Goal: Task Accomplishment & Management: Manage account settings

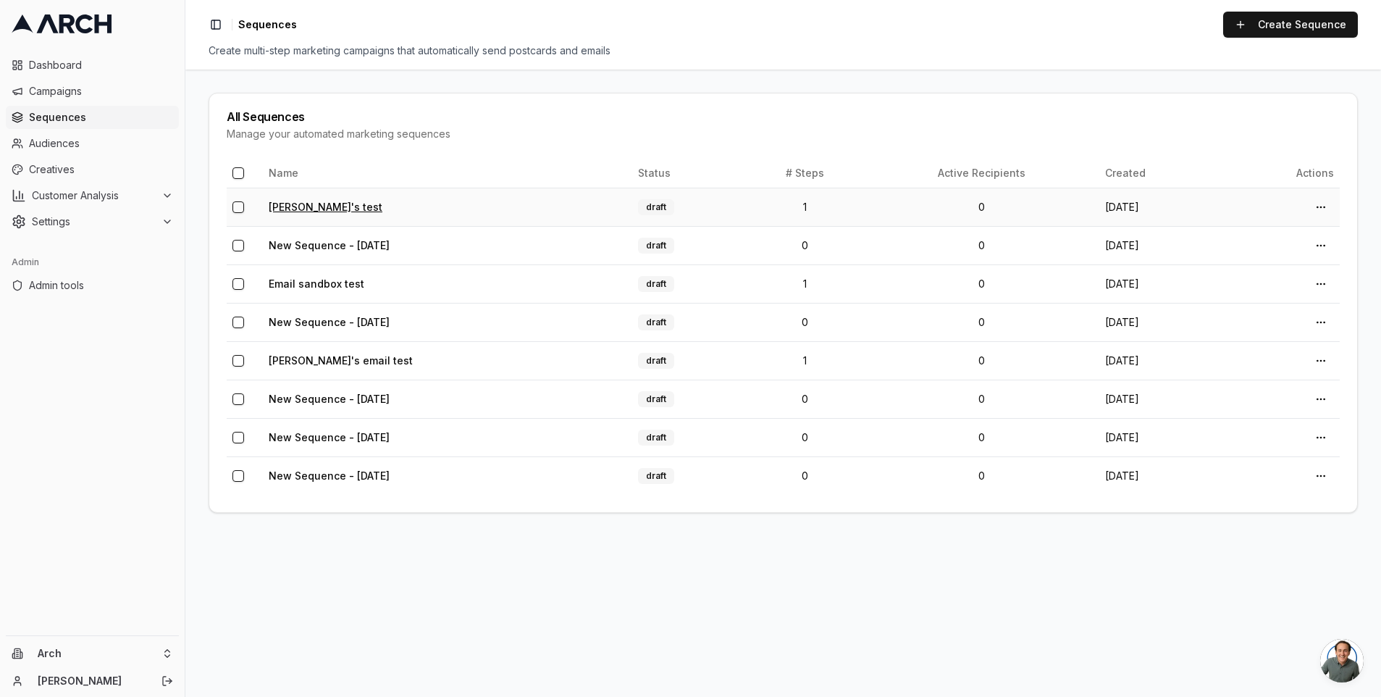
click at [303, 205] on link "Matt's test" at bounding box center [326, 207] width 114 height 12
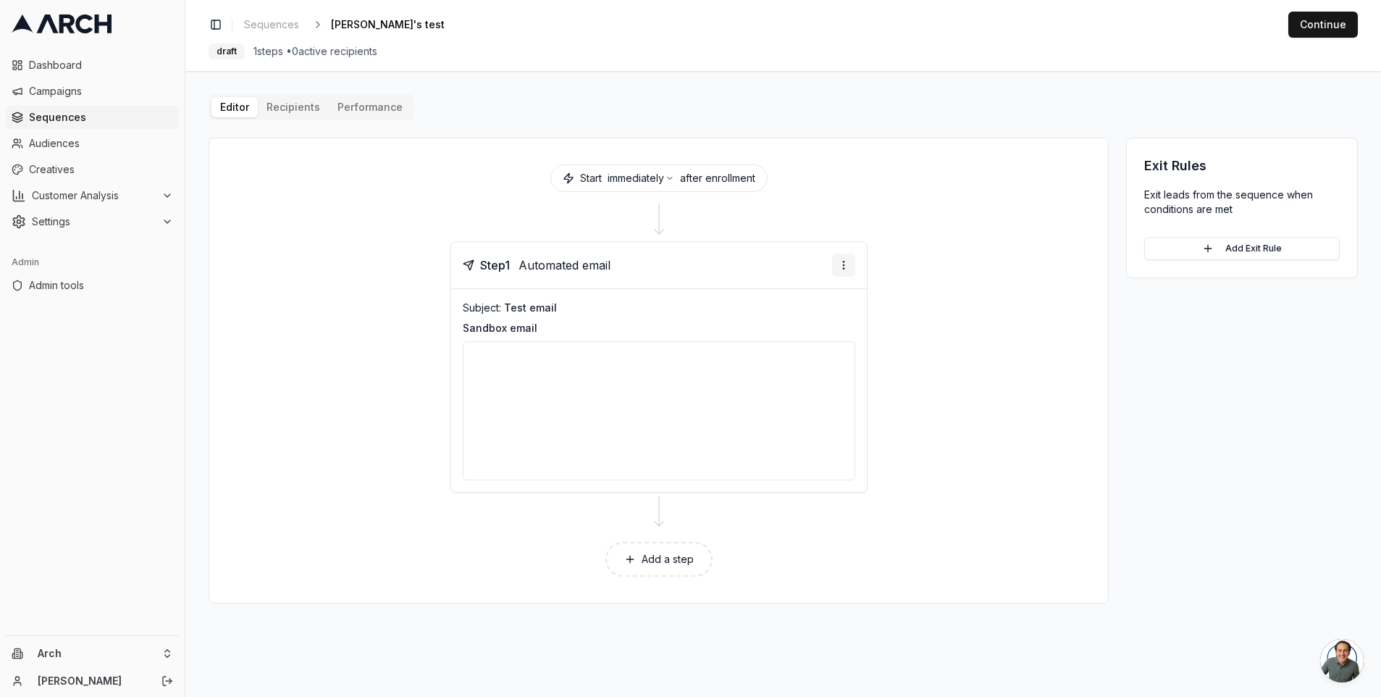
click at [844, 265] on html "Dashboard Campaigns Sequences Audiences Creatives Customer Analysis Settings Ad…" at bounding box center [690, 348] width 1381 height 697
click at [821, 317] on div "Send email preview" at bounding box center [799, 317] width 106 height 23
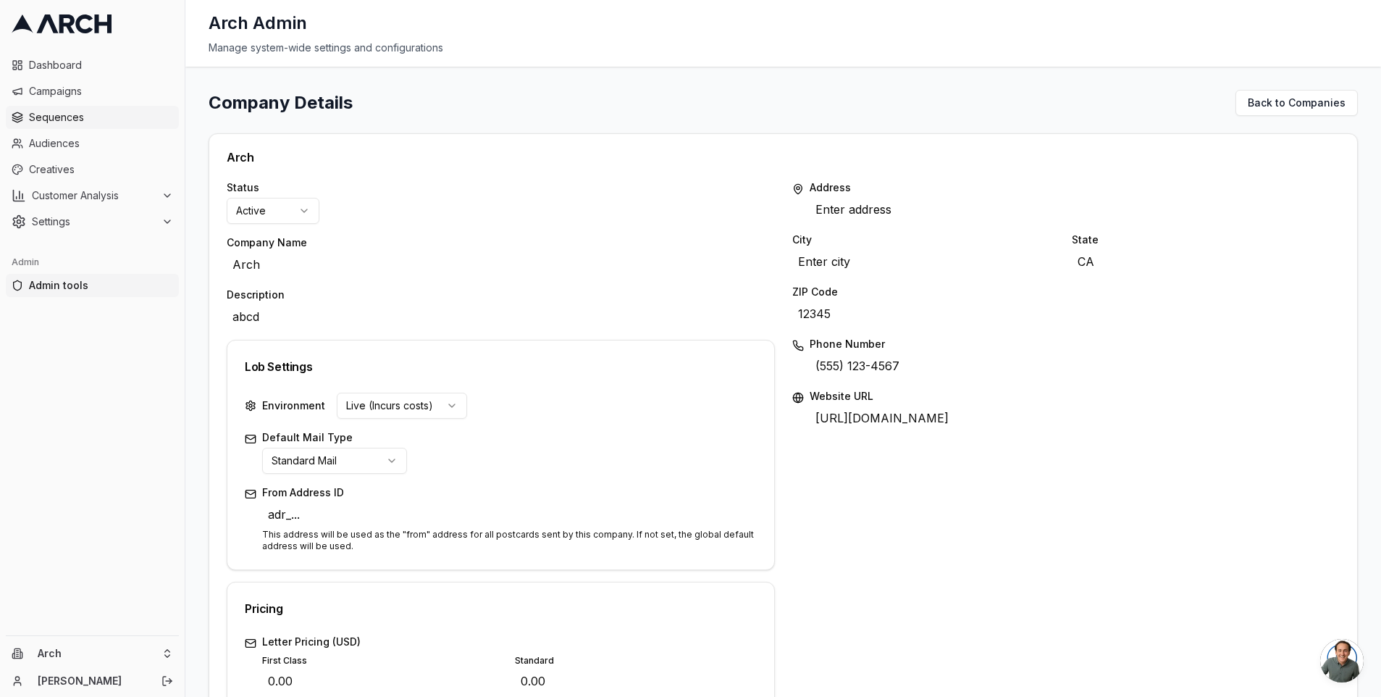
click at [53, 119] on span "Sequences" at bounding box center [101, 117] width 144 height 14
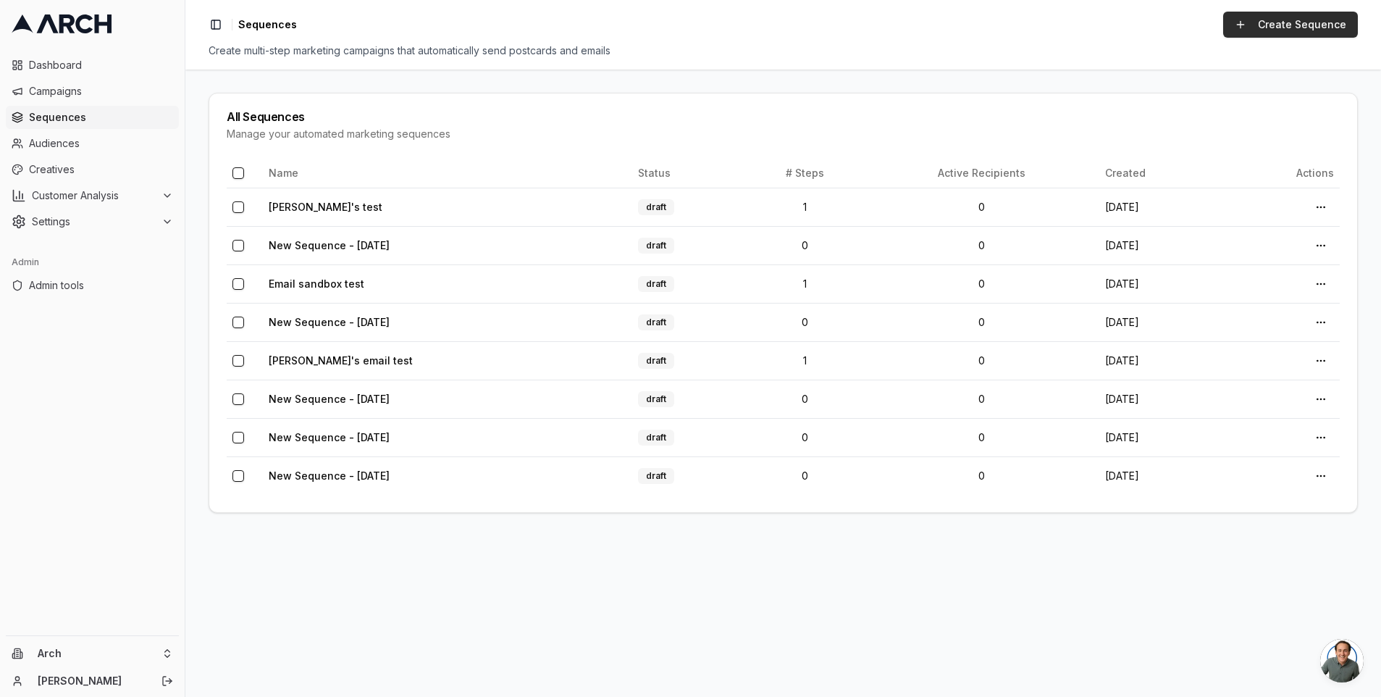
click at [1268, 29] on link "Create Sequence" at bounding box center [1290, 25] width 135 height 26
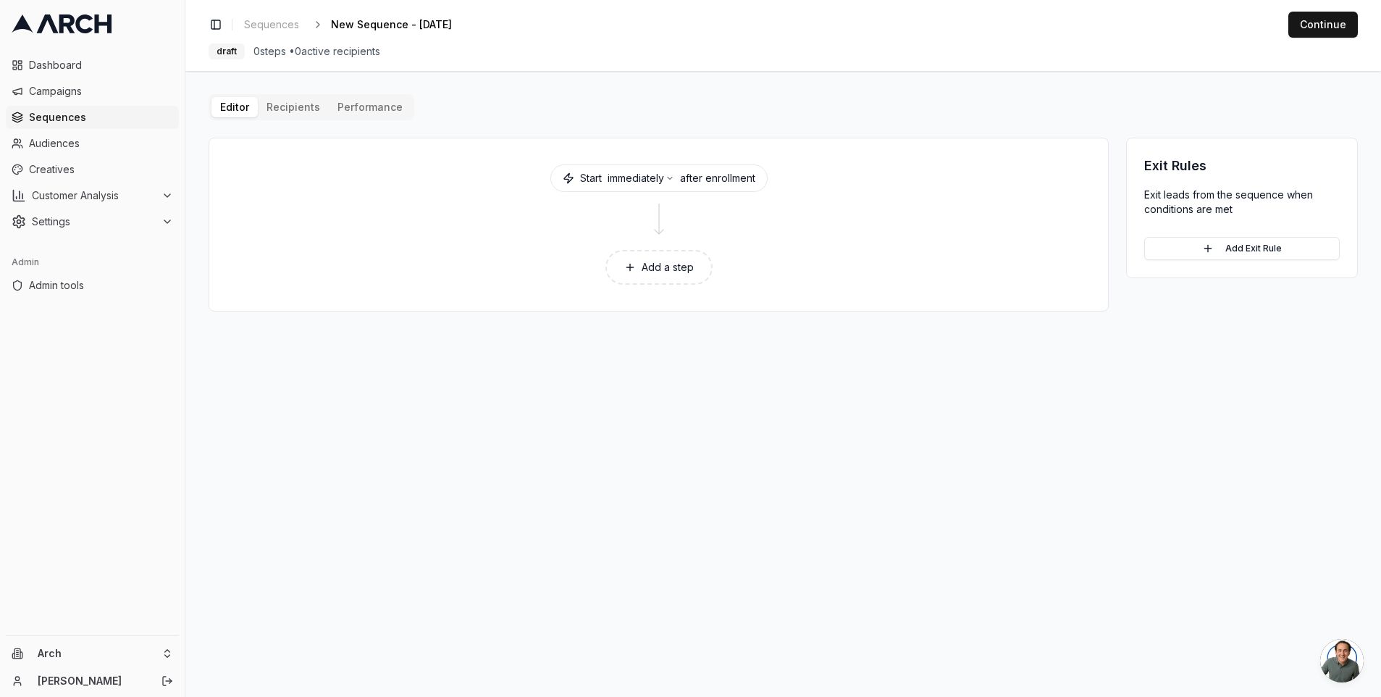
click at [653, 277] on button "Add a step" at bounding box center [659, 267] width 107 height 35
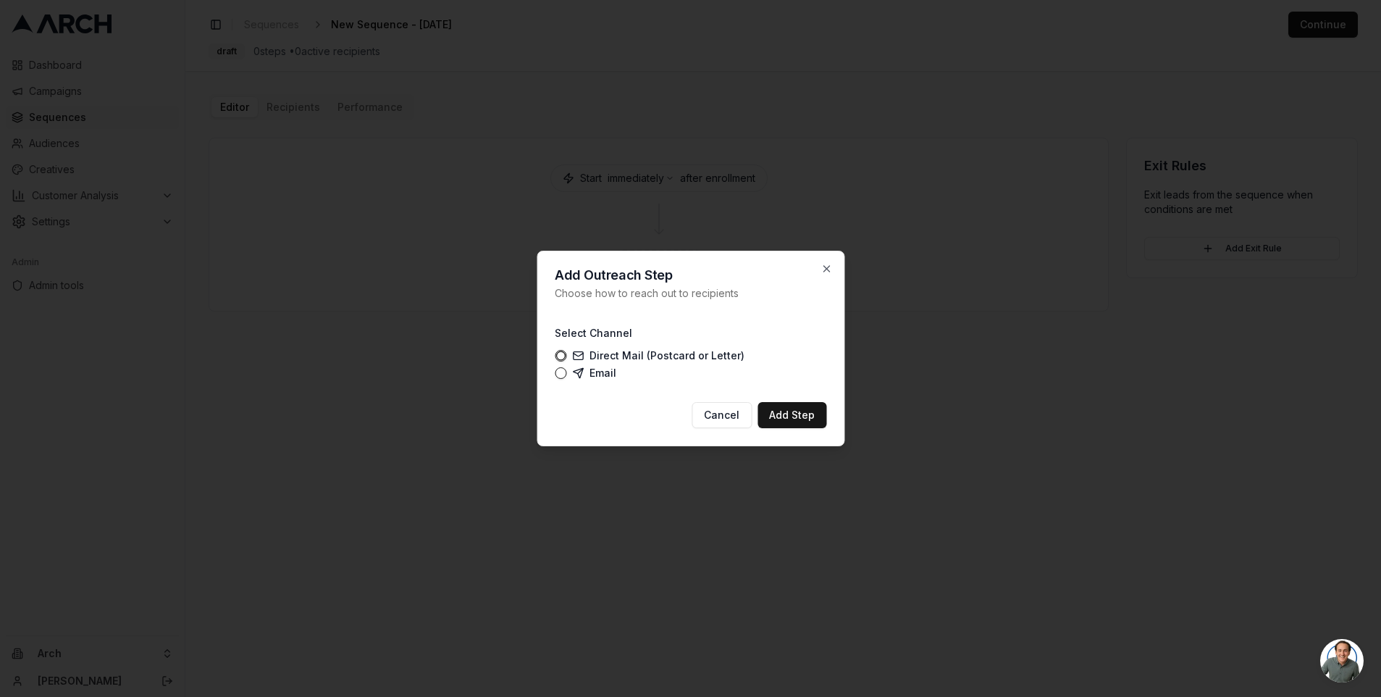
click at [585, 373] on label "Email" at bounding box center [594, 373] width 44 height 12
click at [566, 373] on button "Email" at bounding box center [561, 373] width 12 height 12
click at [792, 427] on button "Add Step" at bounding box center [792, 415] width 69 height 26
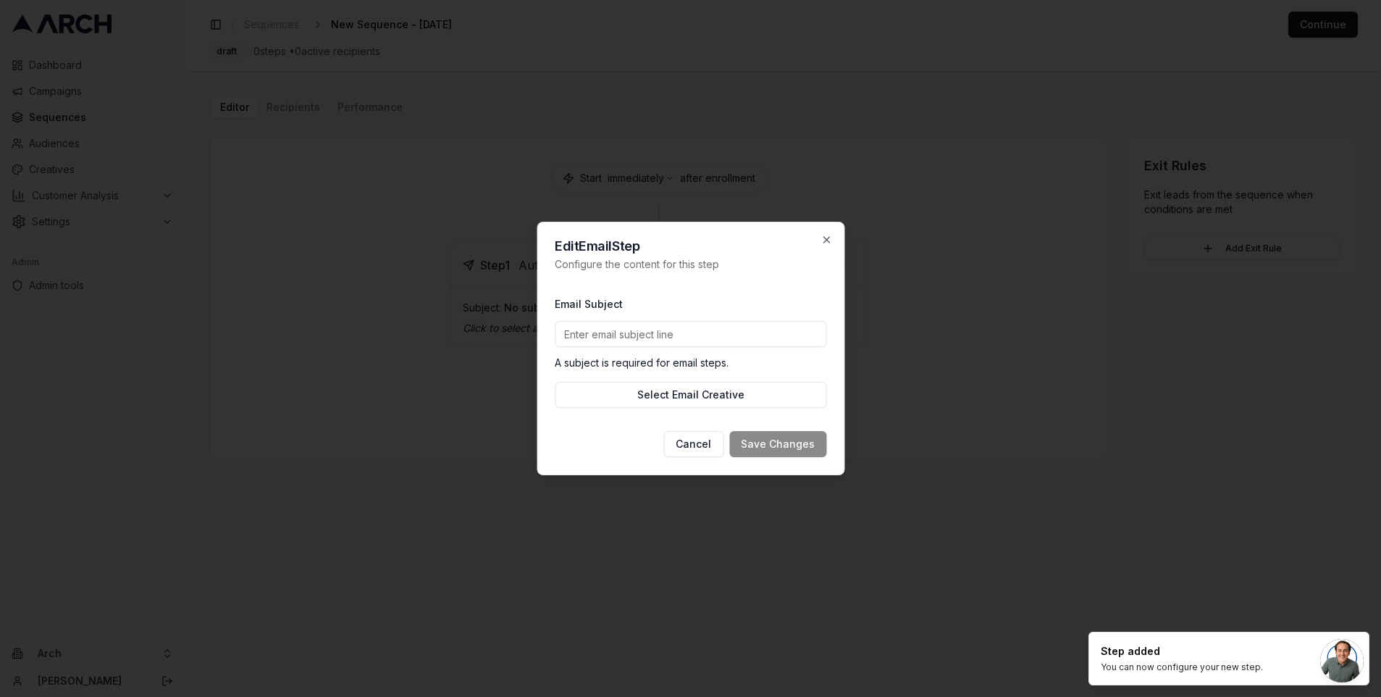
click at [725, 337] on input "Email Subject" at bounding box center [691, 334] width 272 height 26
type input "Test subject"
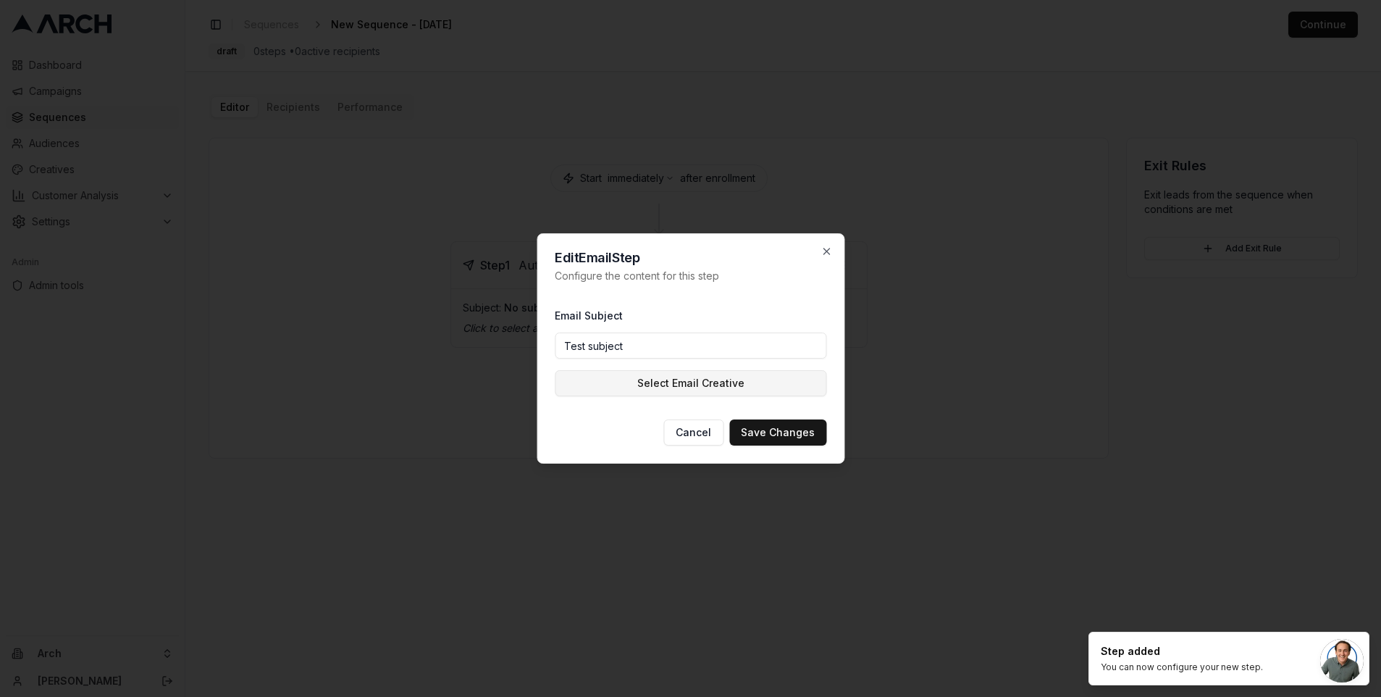
click at [698, 387] on button "Select Email Creative" at bounding box center [691, 383] width 272 height 26
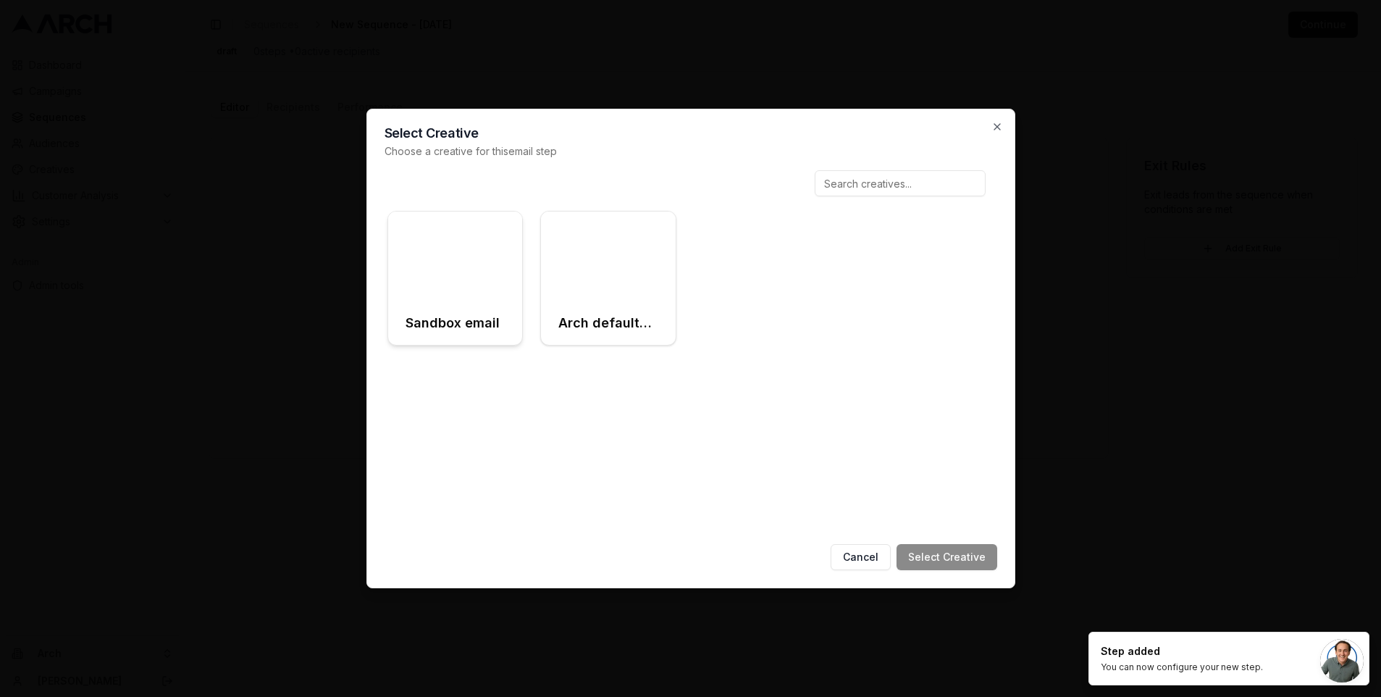
click at [485, 280] on div at bounding box center [455, 257] width 135 height 90
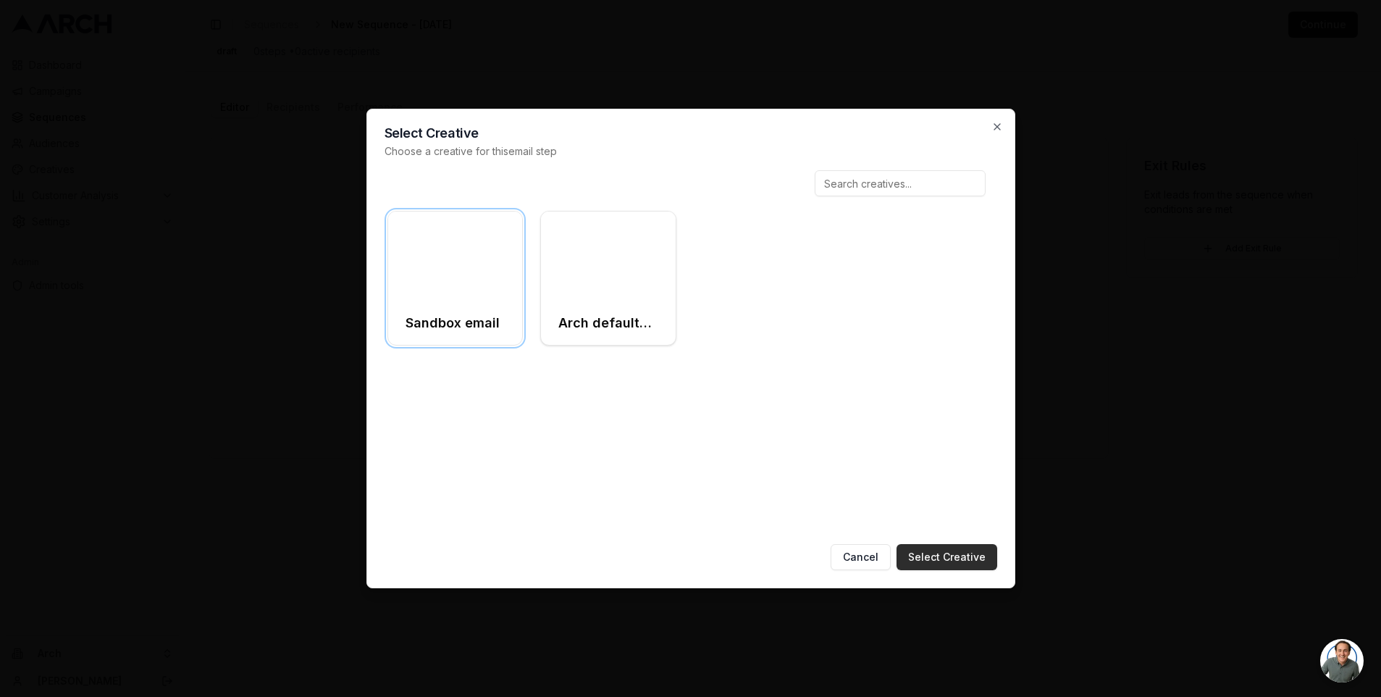
click at [923, 557] on button "Select Creative" at bounding box center [947, 557] width 101 height 26
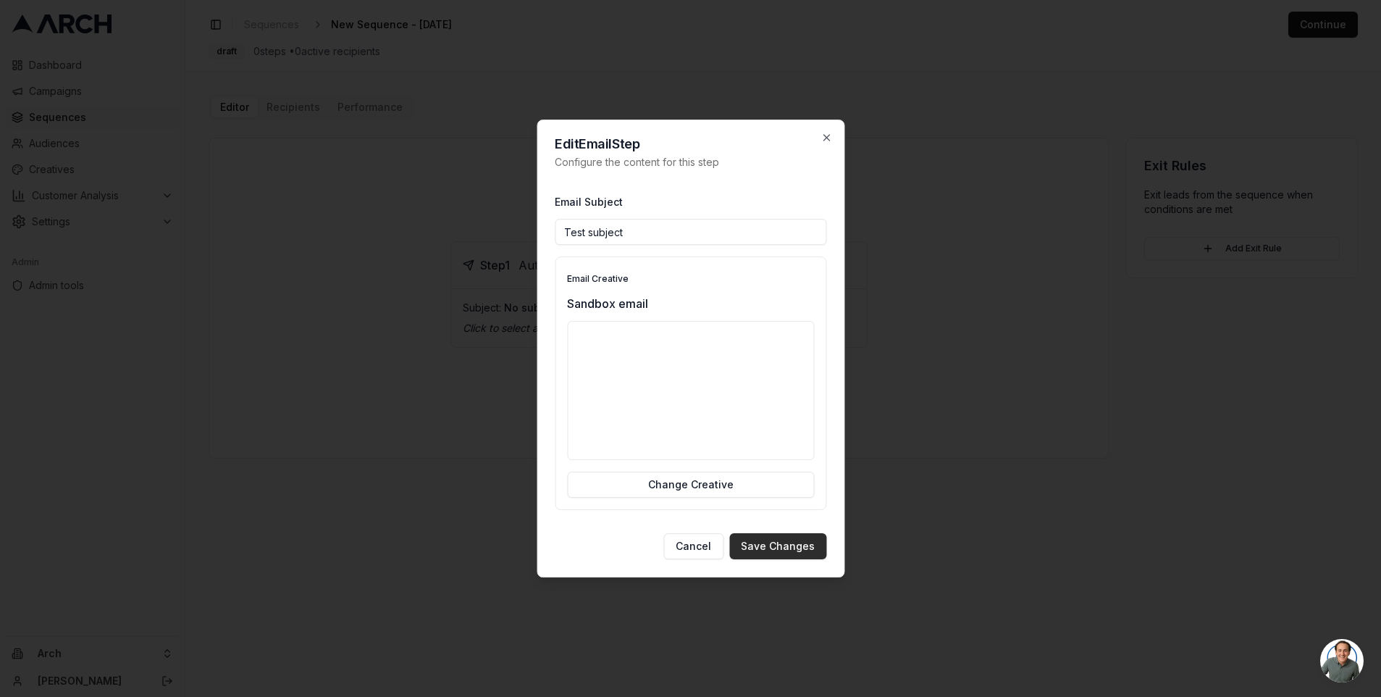
click at [774, 552] on button "Save Changes" at bounding box center [777, 546] width 97 height 26
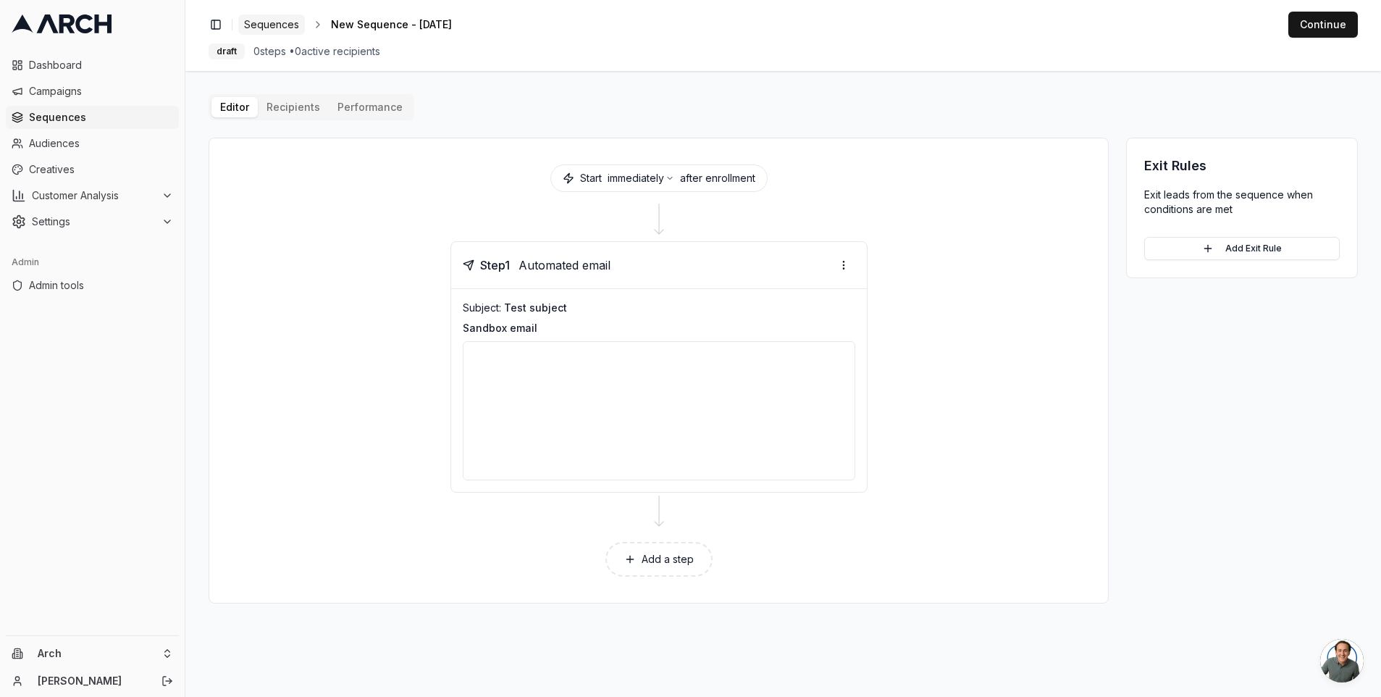
click at [285, 29] on span "Sequences" at bounding box center [271, 24] width 55 height 14
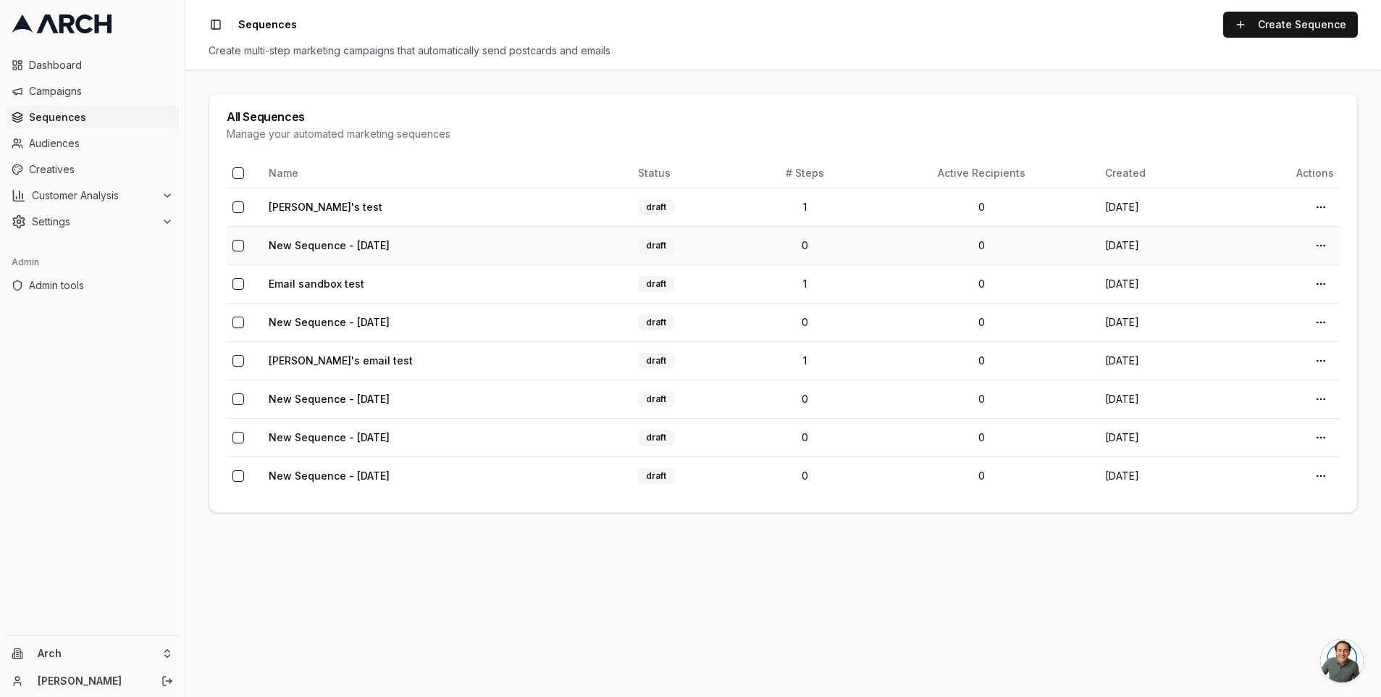
click at [239, 247] on button "button" at bounding box center [239, 246] width 12 height 12
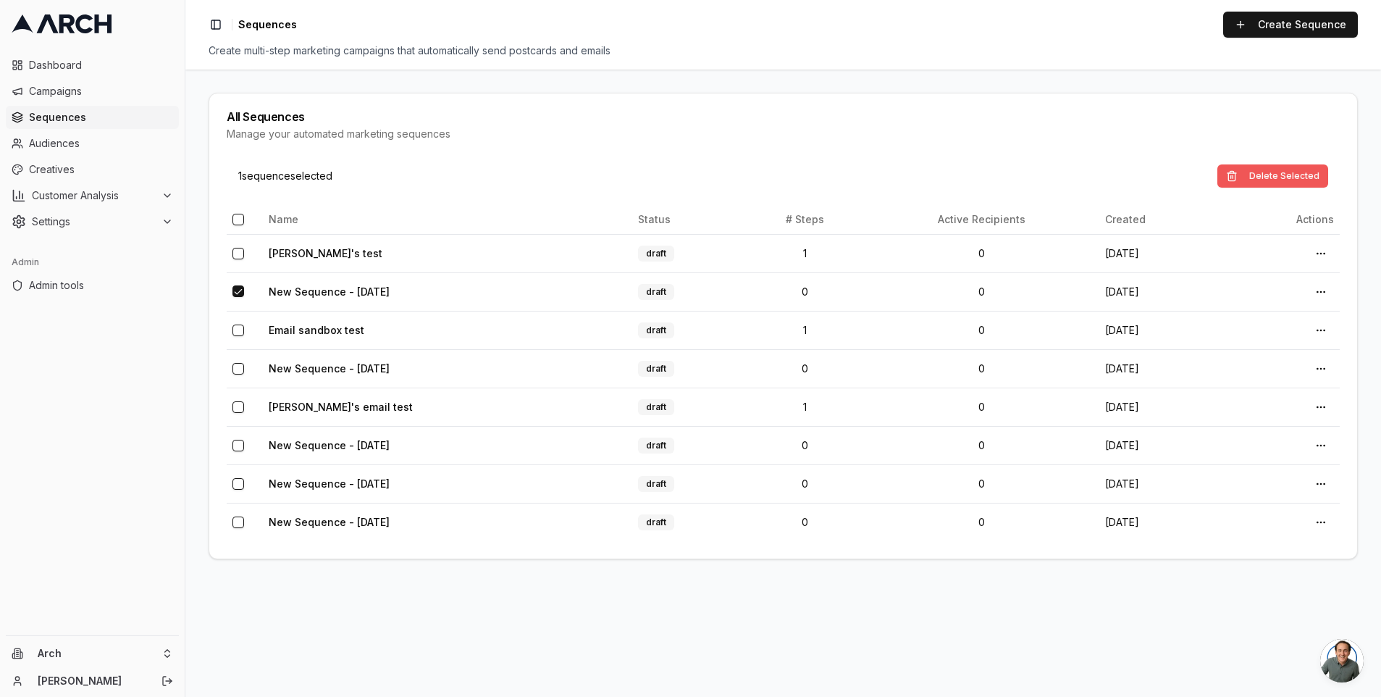
click at [1262, 177] on button "Delete Selected" at bounding box center [1273, 175] width 111 height 23
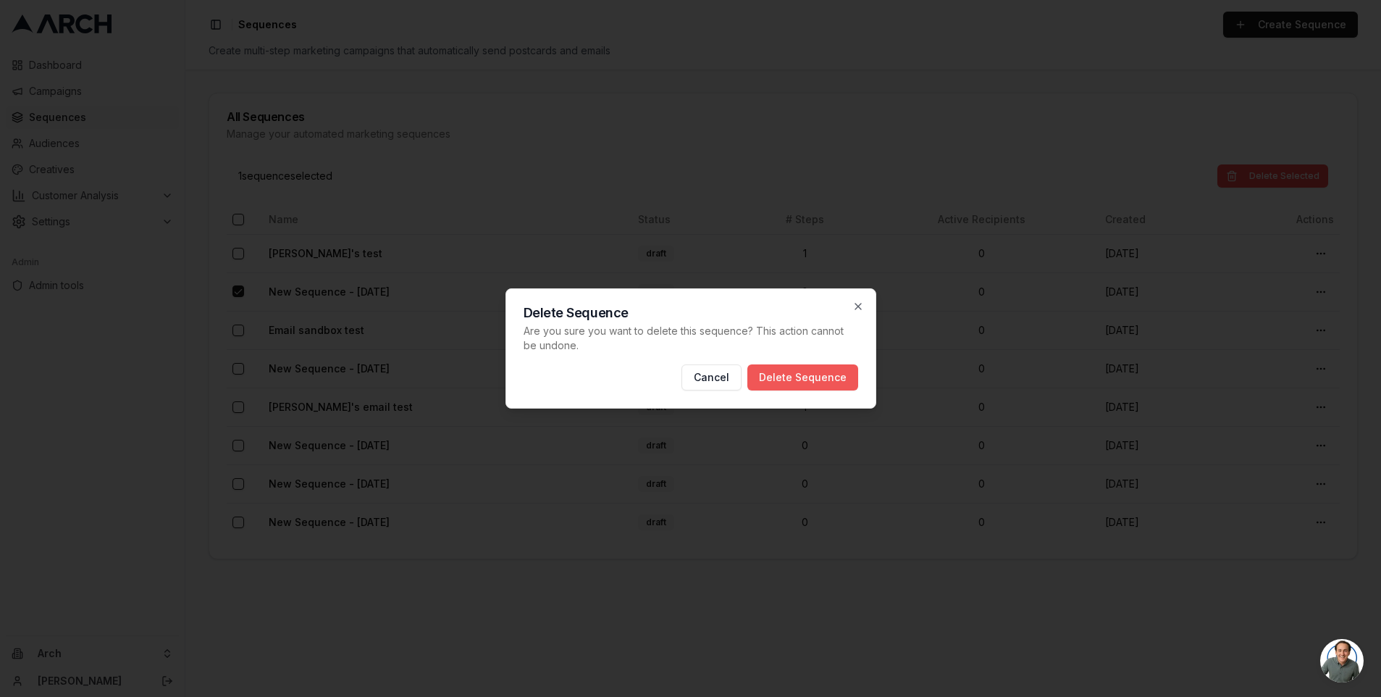
click at [840, 374] on button "Delete Sequence" at bounding box center [803, 377] width 111 height 26
